Goal: Transaction & Acquisition: Purchase product/service

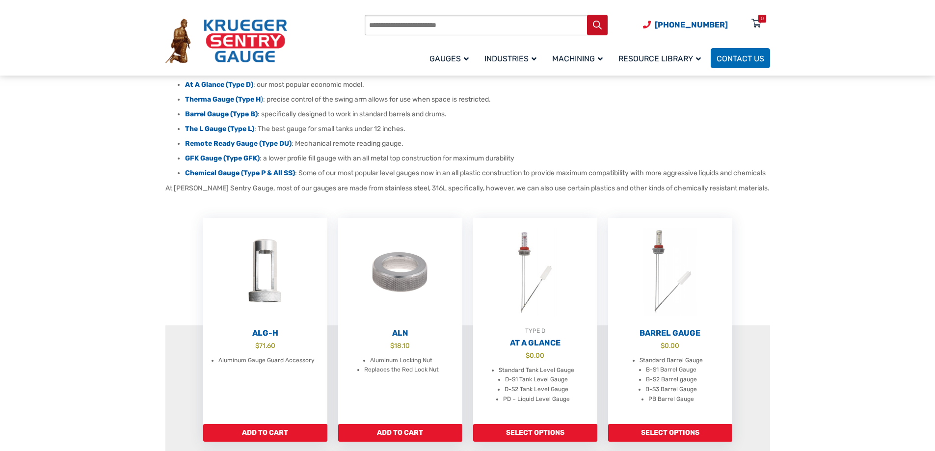
scroll to position [245, 0]
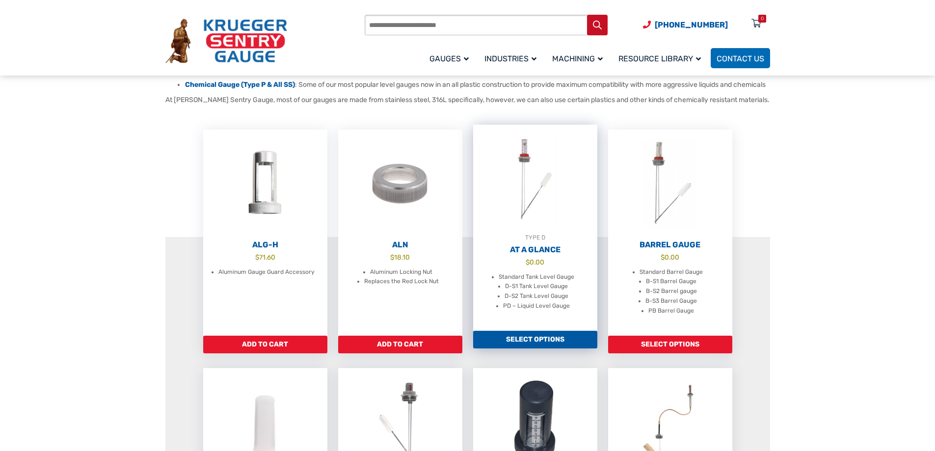
click at [518, 255] on h2 "At A Glance" at bounding box center [535, 250] width 124 height 10
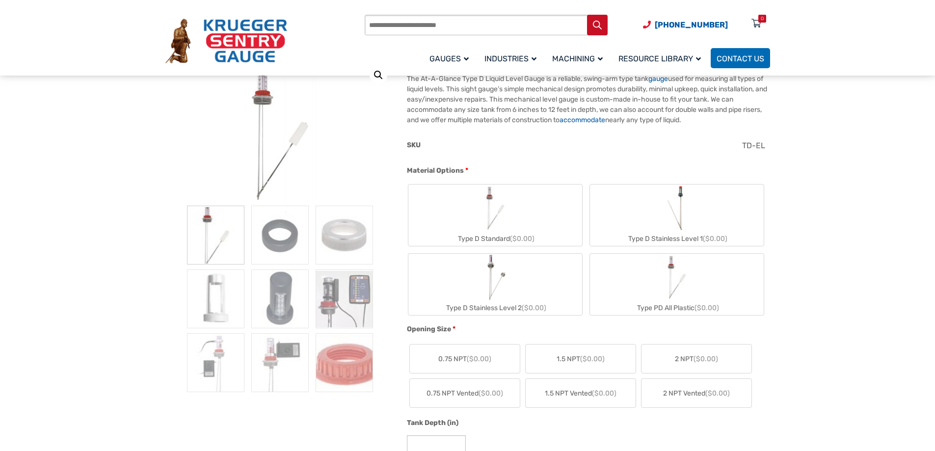
scroll to position [147, 0]
click at [334, 298] on img at bounding box center [344, 297] width 57 height 59
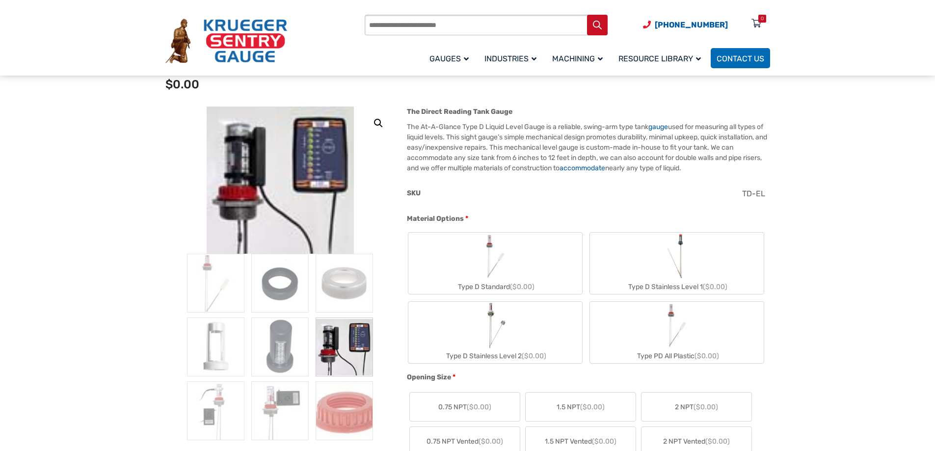
scroll to position [196, 0]
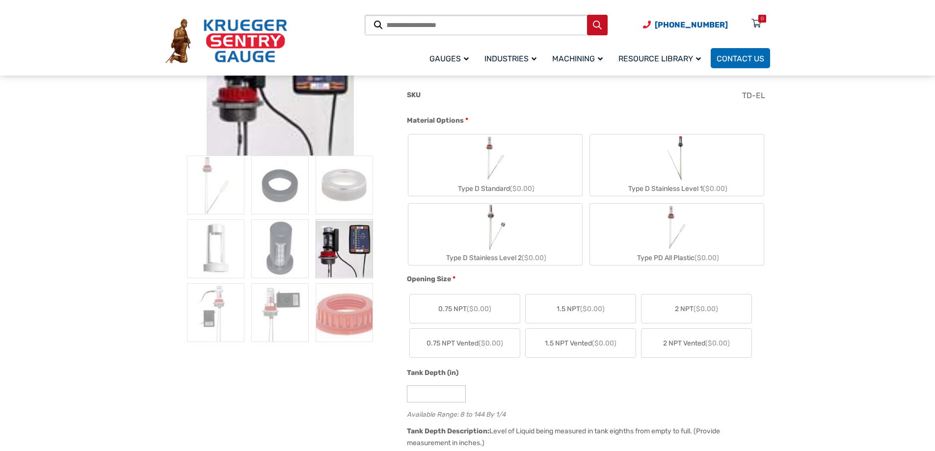
click at [483, 162] on img "Type D Standard" at bounding box center [495, 157] width 47 height 47
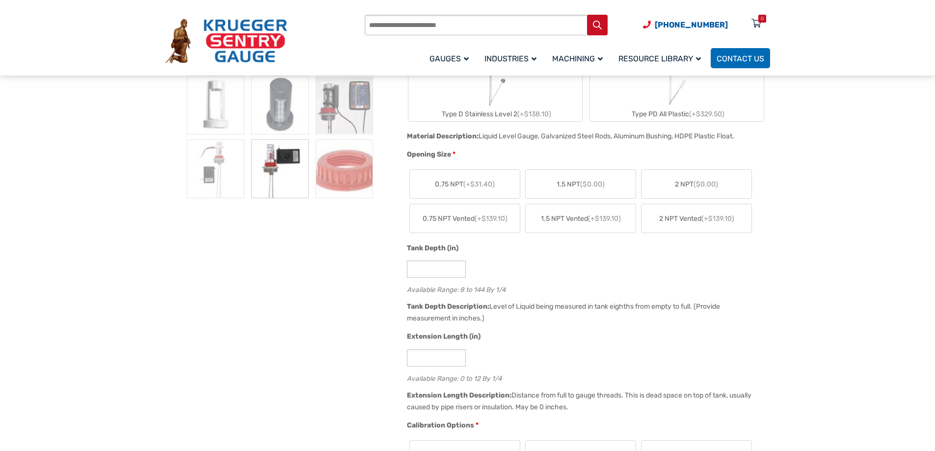
scroll to position [344, 0]
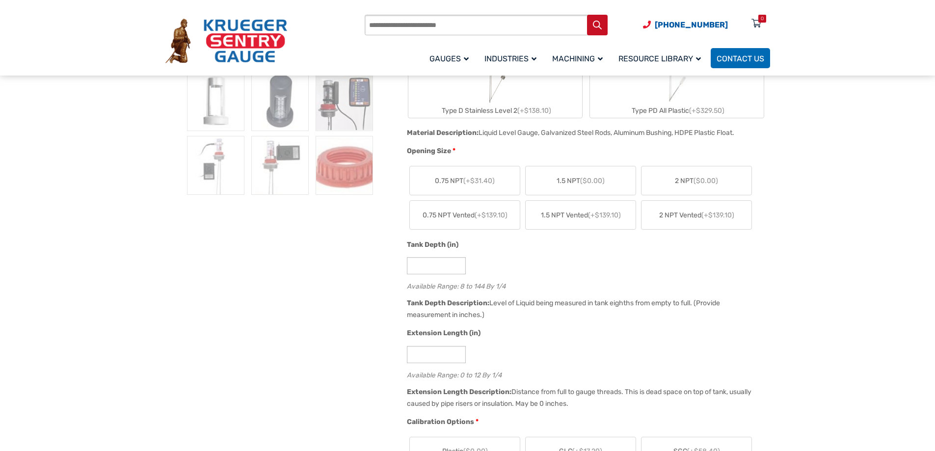
click at [660, 183] on label "2 NPT ($0.00)" at bounding box center [697, 180] width 110 height 28
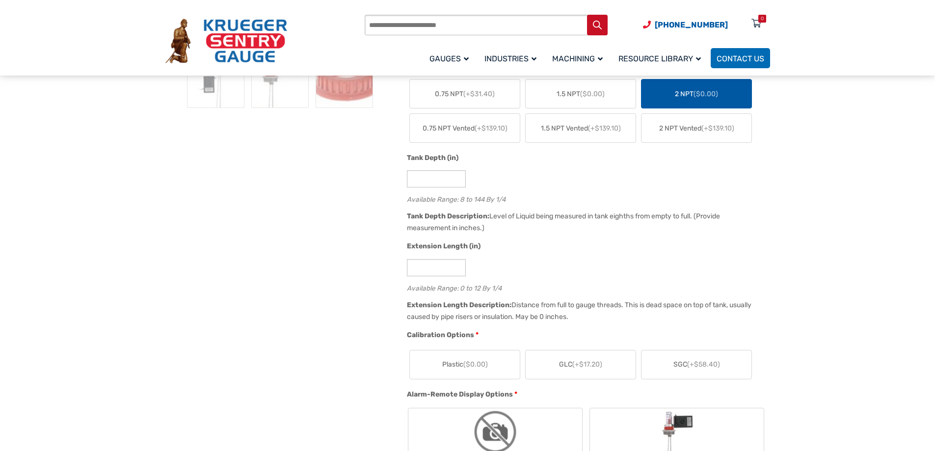
scroll to position [442, 0]
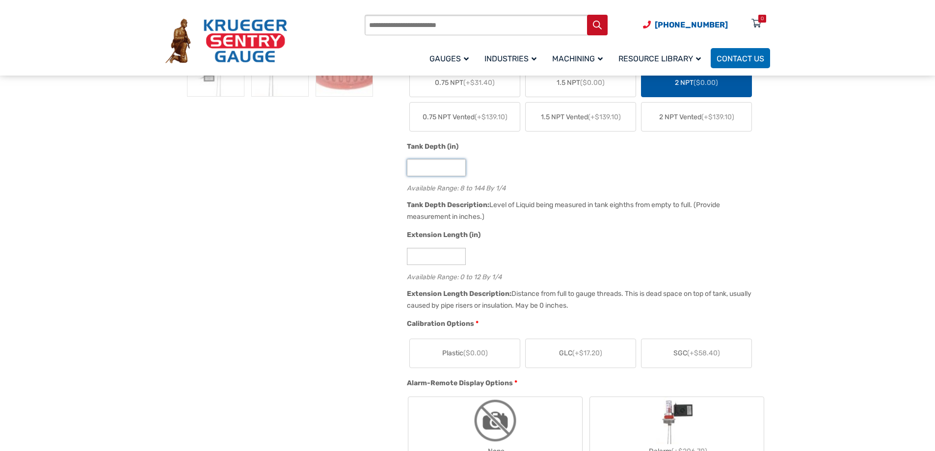
drag, startPoint x: 422, startPoint y: 169, endPoint x: 351, endPoint y: 165, distance: 71.3
type input "**"
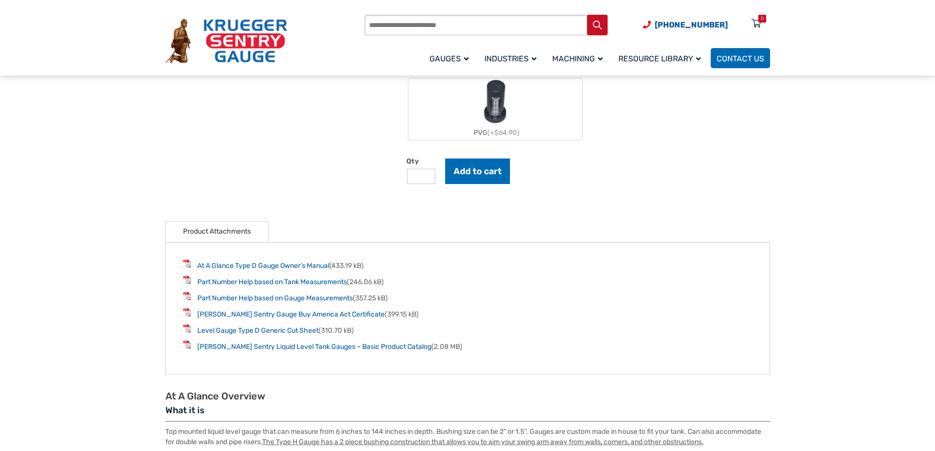
scroll to position [1080, 0]
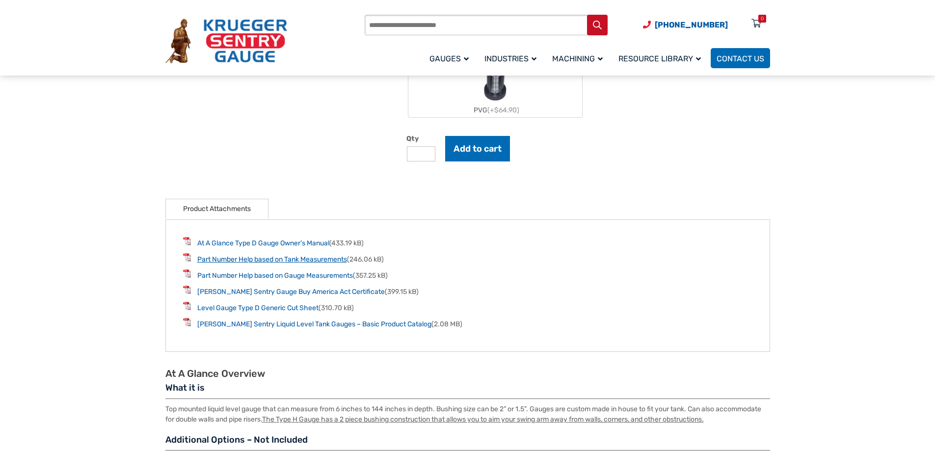
click at [307, 263] on link "Part Number Help based on Tank Measurements" at bounding box center [272, 259] width 150 height 8
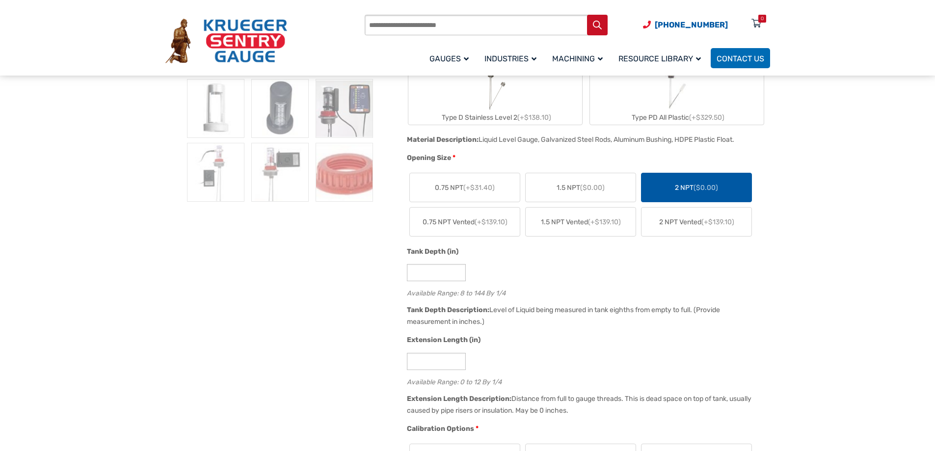
scroll to position [344, 0]
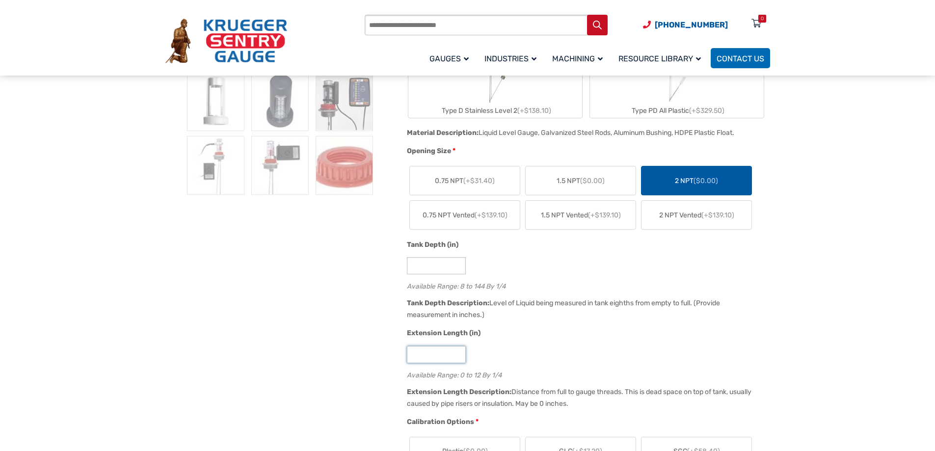
drag, startPoint x: 425, startPoint y: 356, endPoint x: 387, endPoint y: 356, distance: 37.8
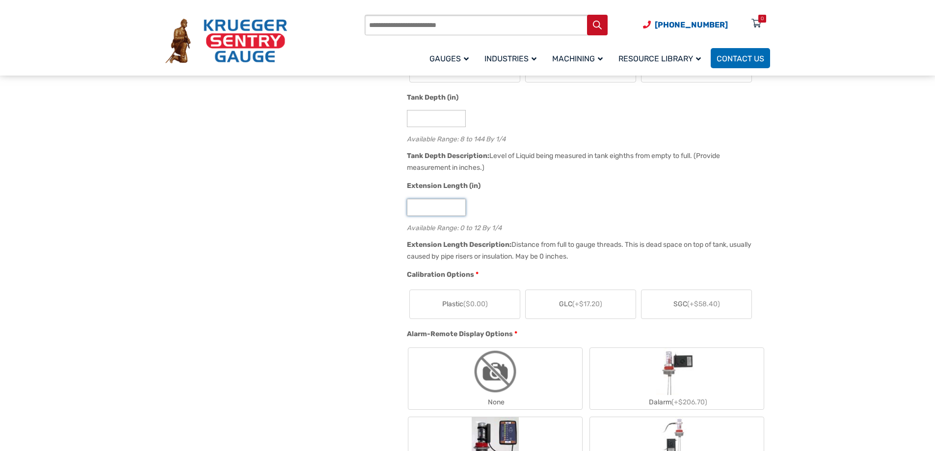
scroll to position [540, 0]
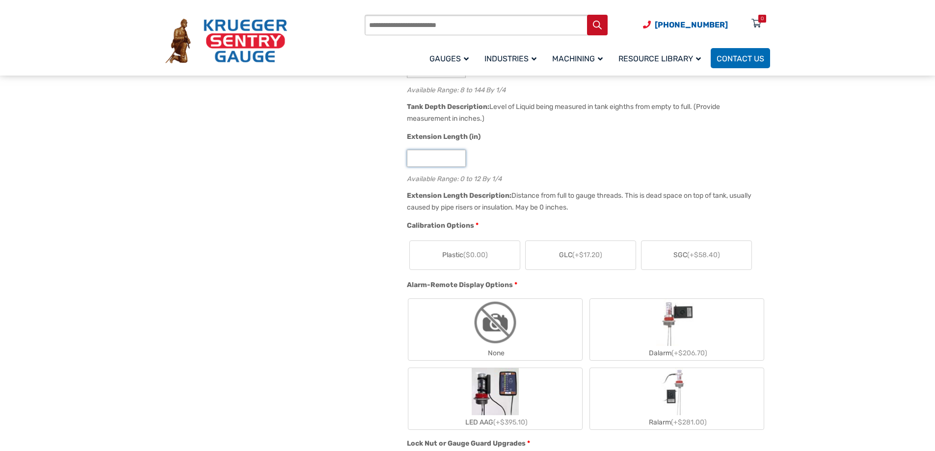
type input "*"
click at [602, 260] on span "GLC (+$17.20)" at bounding box center [580, 255] width 43 height 10
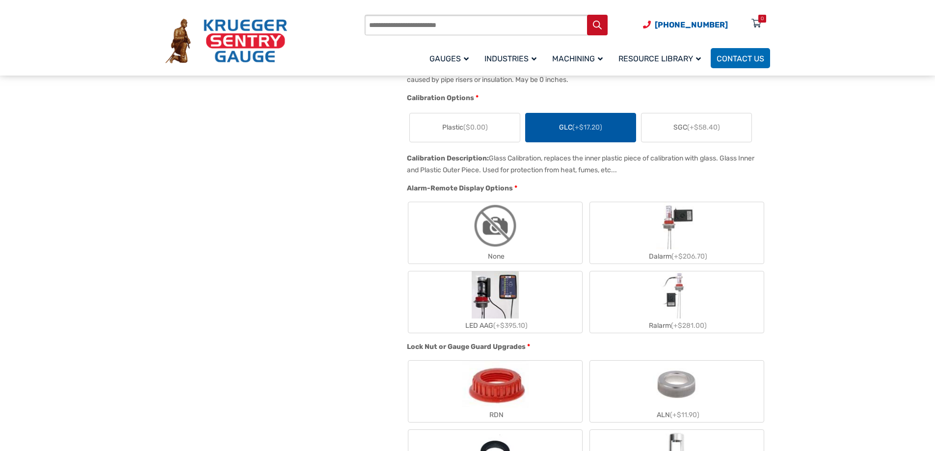
scroll to position [687, 0]
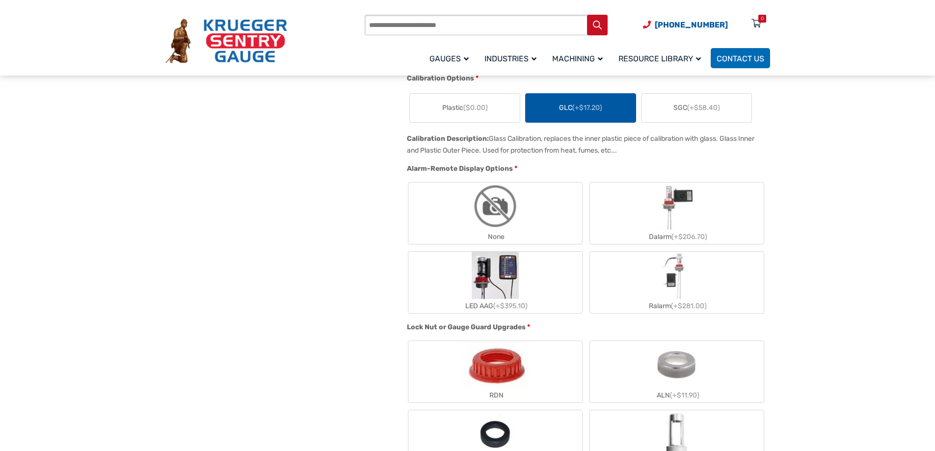
click at [473, 219] on img "None" at bounding box center [495, 206] width 47 height 47
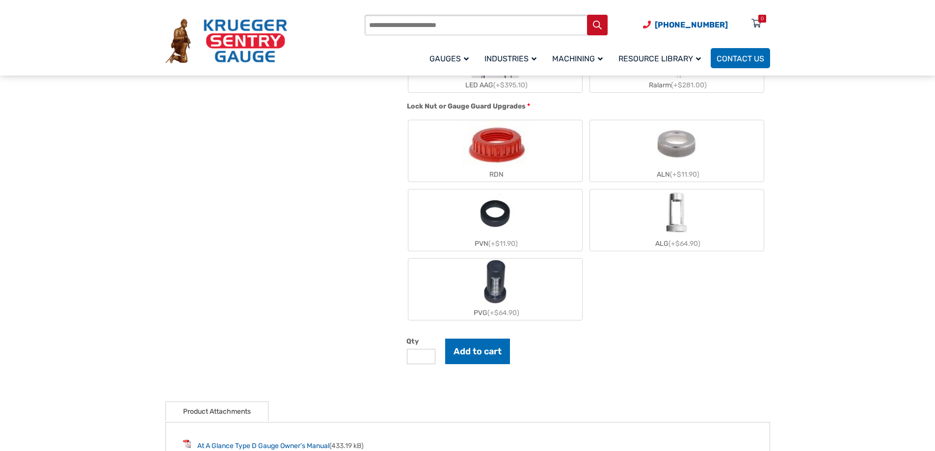
scroll to position [982, 0]
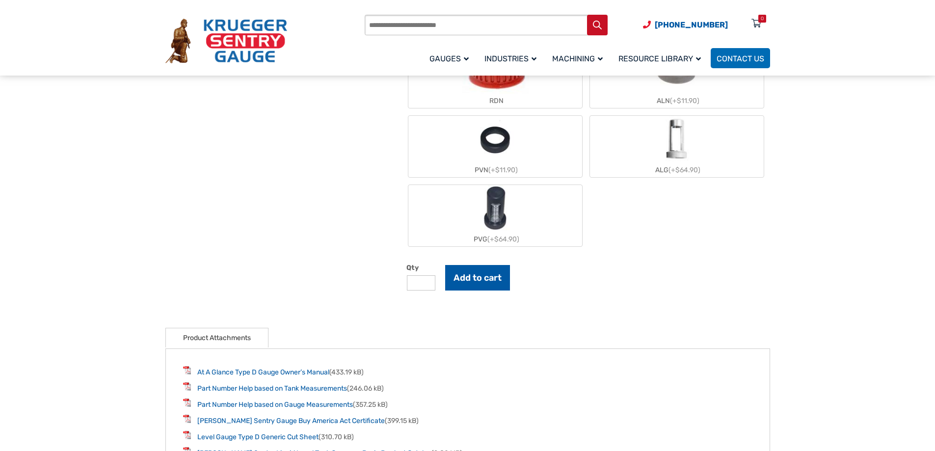
click at [487, 278] on button "Add to cart" at bounding box center [477, 278] width 65 height 26
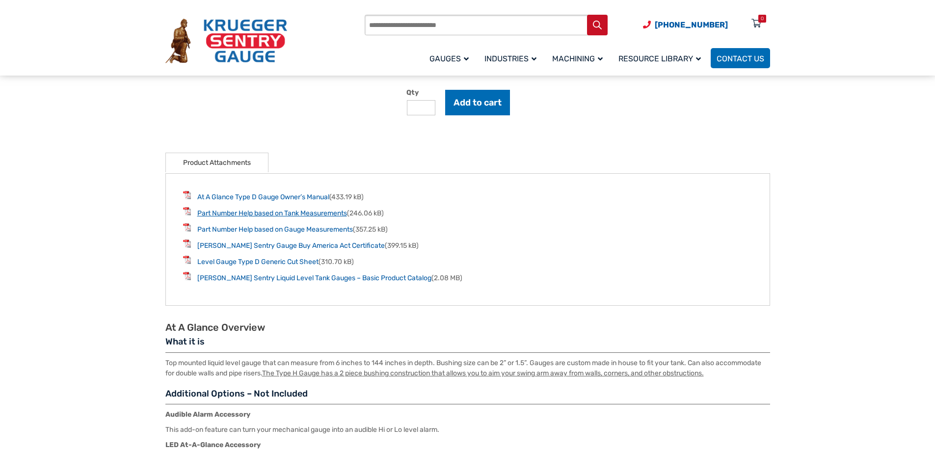
scroll to position [1080, 0]
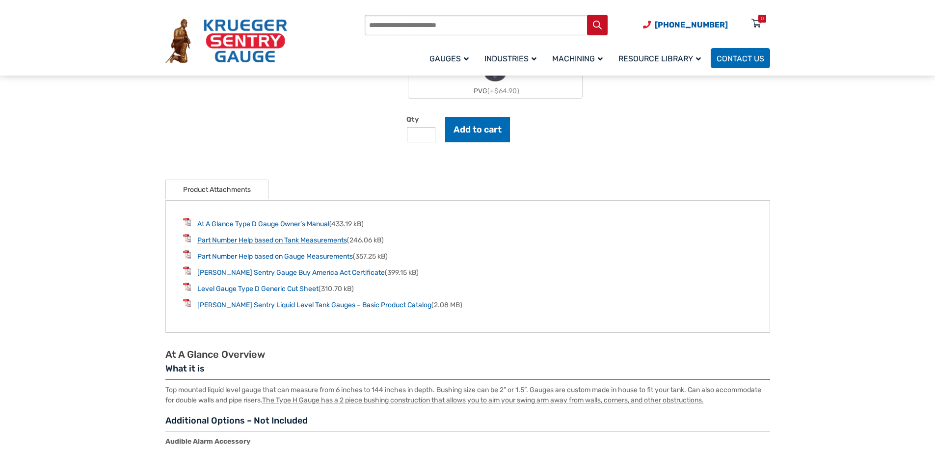
click at [288, 242] on link "Part Number Help based on Tank Measurements" at bounding box center [272, 240] width 150 height 8
